Goal: Task Accomplishment & Management: Manage account settings

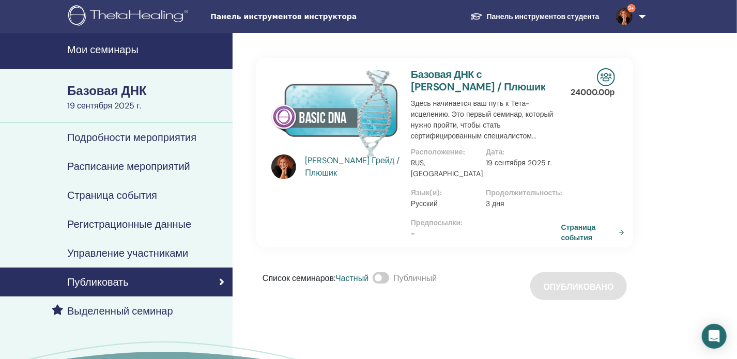
click at [94, 51] on font "Мои семинары" at bounding box center [102, 49] width 71 height 13
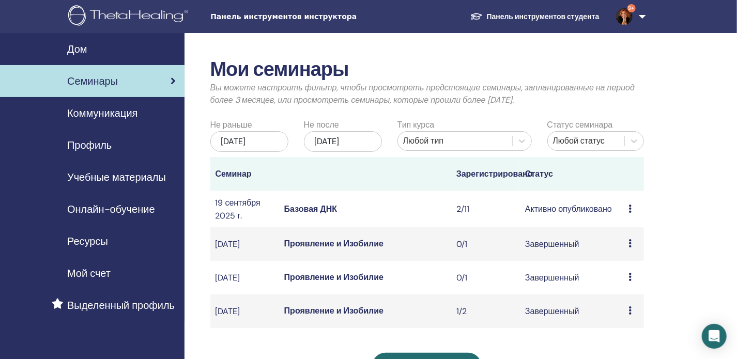
click at [630, 213] on icon at bounding box center [629, 209] width 3 height 8
click at [636, 255] on font "Участники" at bounding box center [626, 257] width 39 height 11
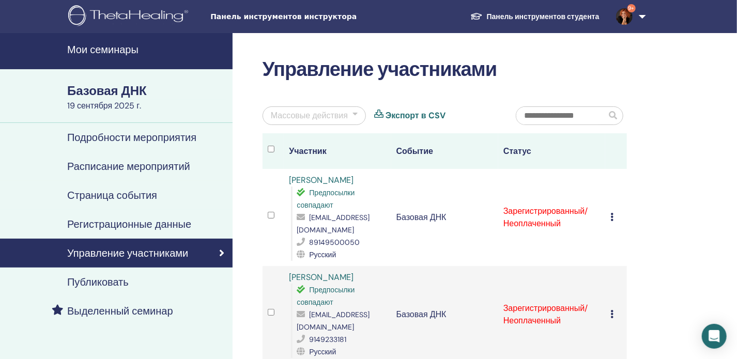
click at [610, 220] on icon at bounding box center [611, 217] width 3 height 8
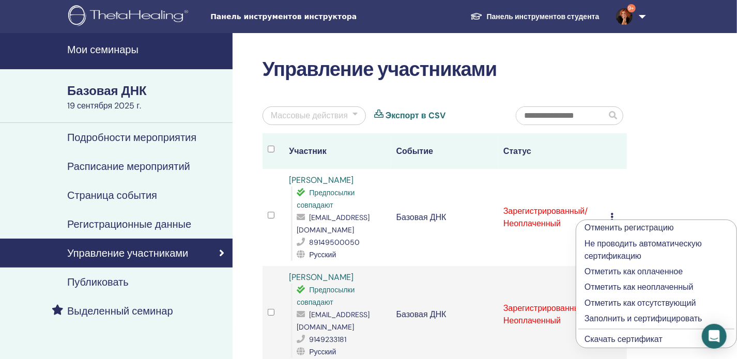
click at [617, 319] on font "Заполнить и сертифицировать" at bounding box center [643, 318] width 118 height 11
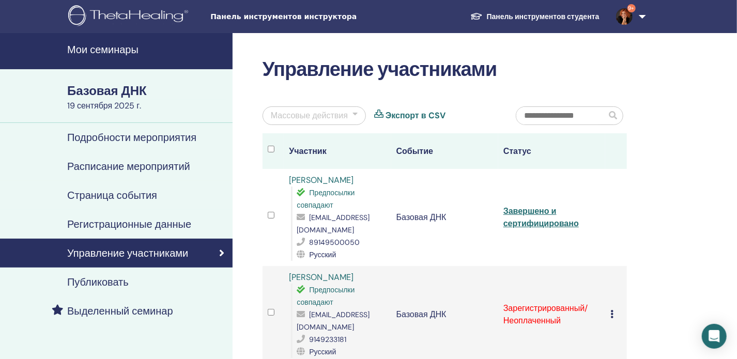
click at [609, 313] on td "Отменить регистрацию Не проводить автоматическую сертификацию Отметить как опла…" at bounding box center [615, 314] width 21 height 97
click at [611, 316] on icon at bounding box center [611, 314] width 3 height 8
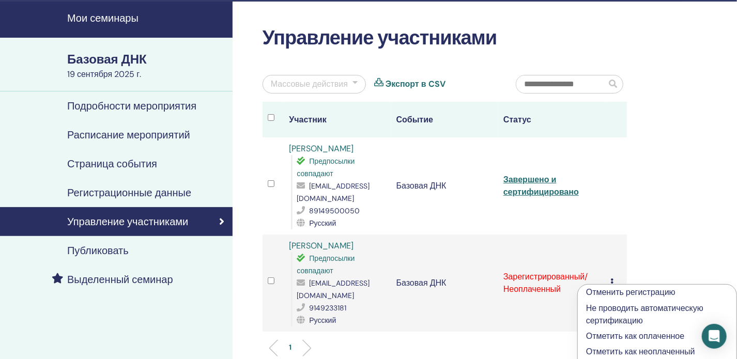
scroll to position [93, 0]
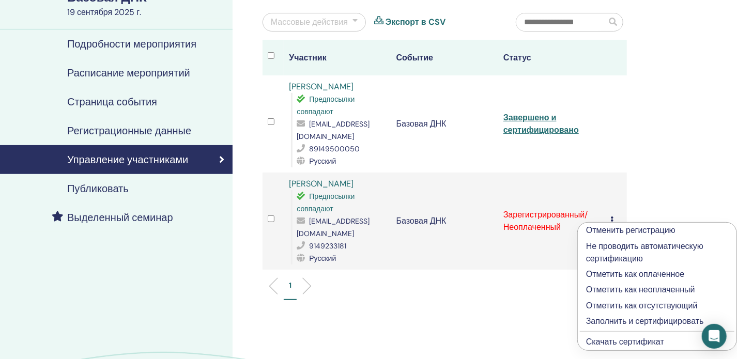
click at [612, 322] on font "Заполнить и сертифицировать" at bounding box center [645, 321] width 118 height 11
